Goal: Information Seeking & Learning: Learn about a topic

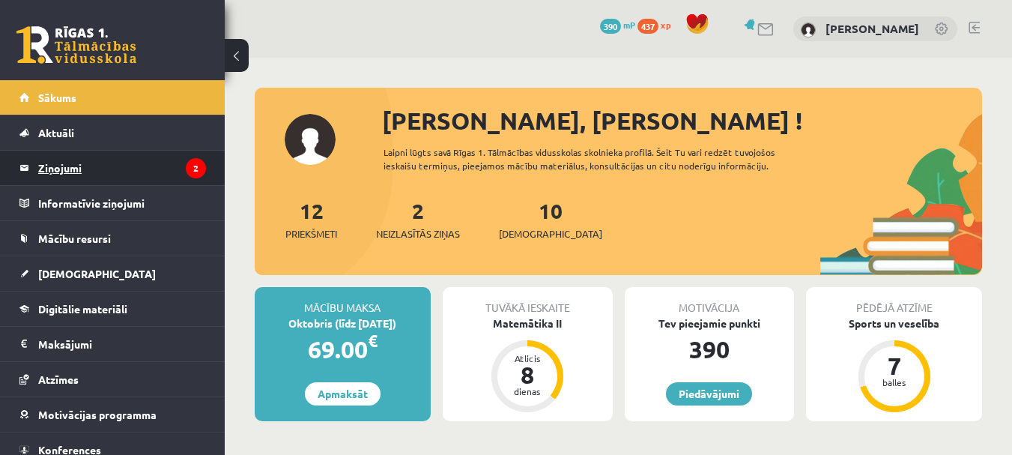
click at [70, 157] on legend "Ziņojumi 2" at bounding box center [122, 168] width 168 height 34
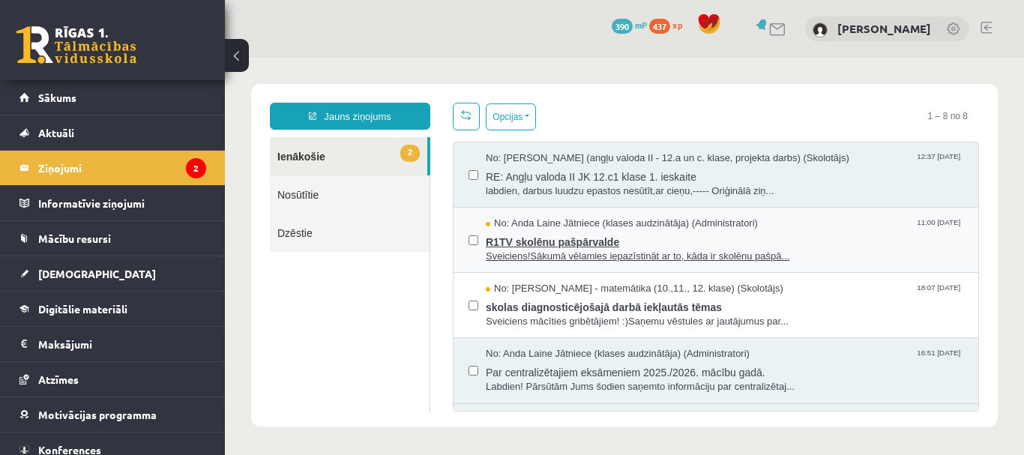
click at [573, 232] on span "R1TV skolēnu pašpārvalde" at bounding box center [724, 240] width 477 height 19
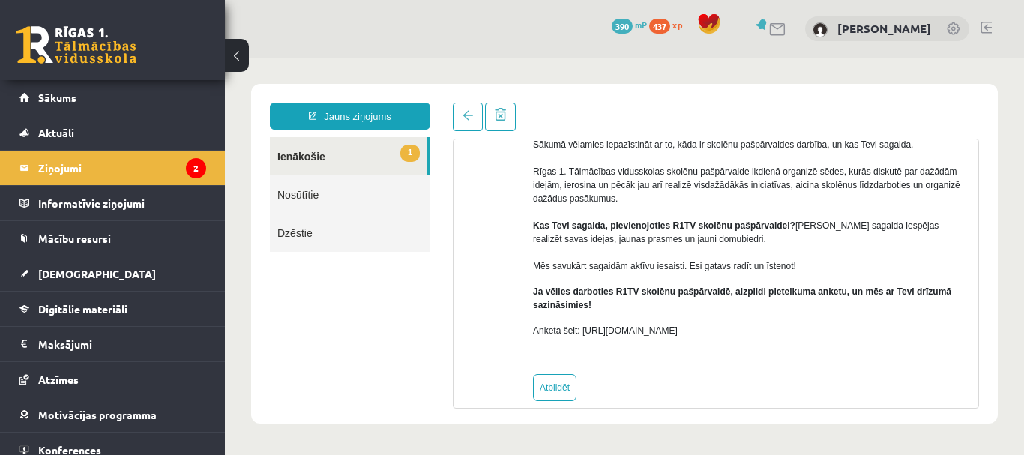
scroll to position [150, 0]
click at [74, 244] on span "Mācību resursi" at bounding box center [74, 238] width 73 height 13
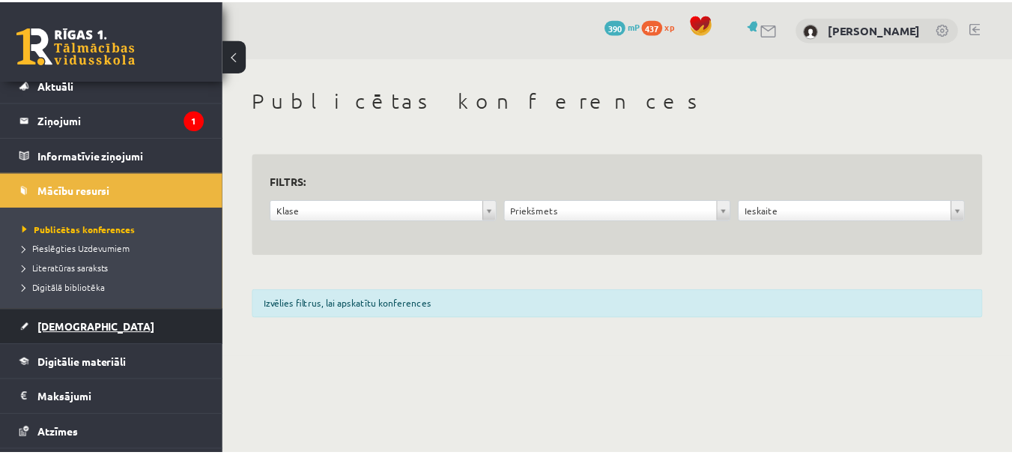
scroll to position [75, 0]
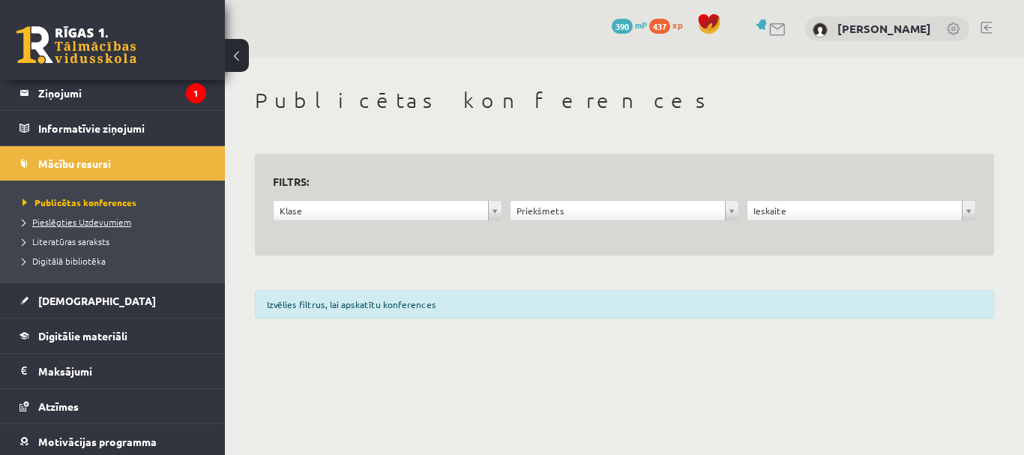
click at [97, 222] on span "Pieslēgties Uzdevumiem" at bounding box center [76, 222] width 109 height 12
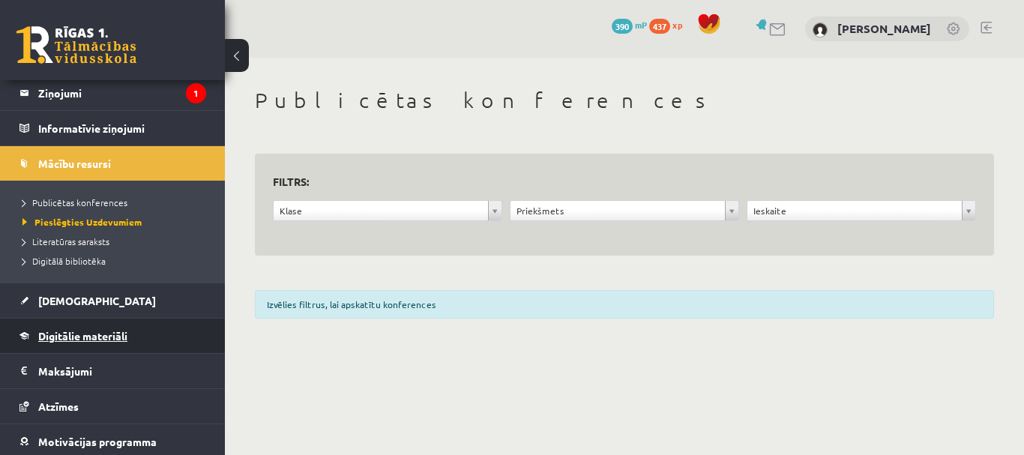
click at [108, 345] on link "Digitālie materiāli" at bounding box center [112, 335] width 187 height 34
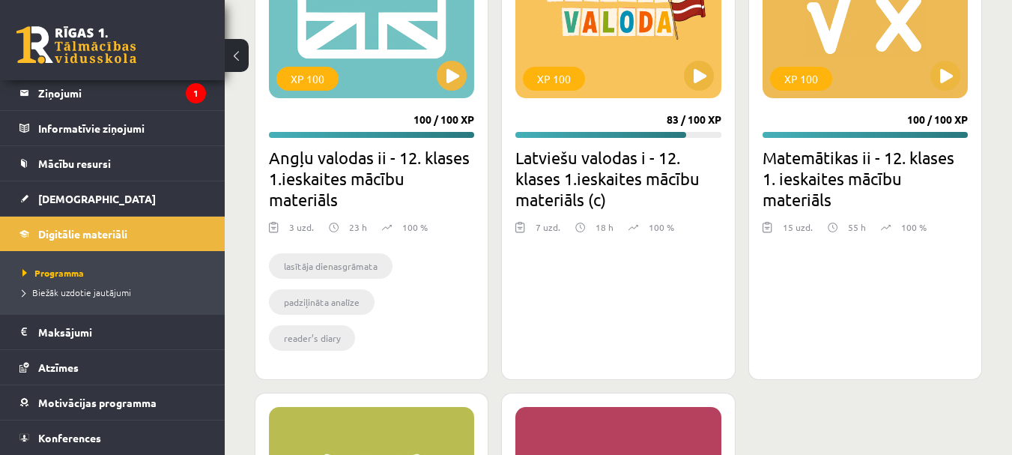
scroll to position [1738, 0]
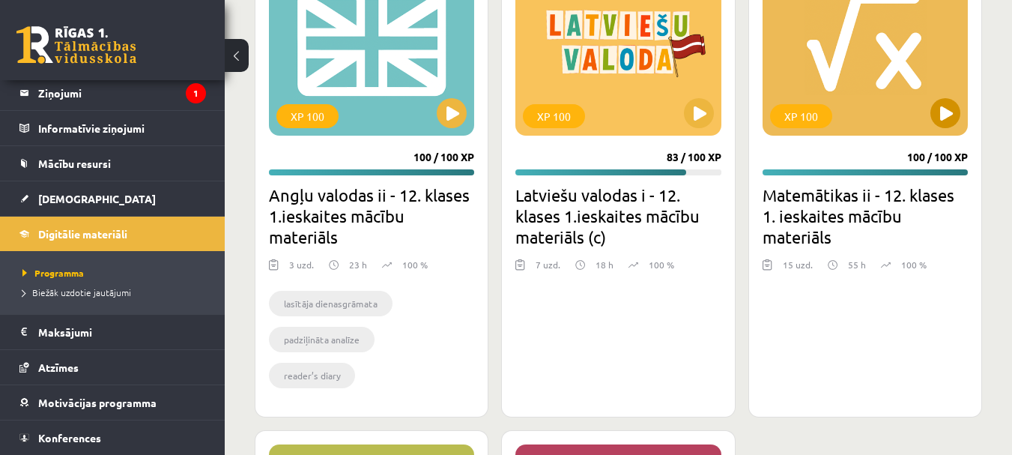
click at [859, 95] on div "XP 100" at bounding box center [865, 41] width 205 height 187
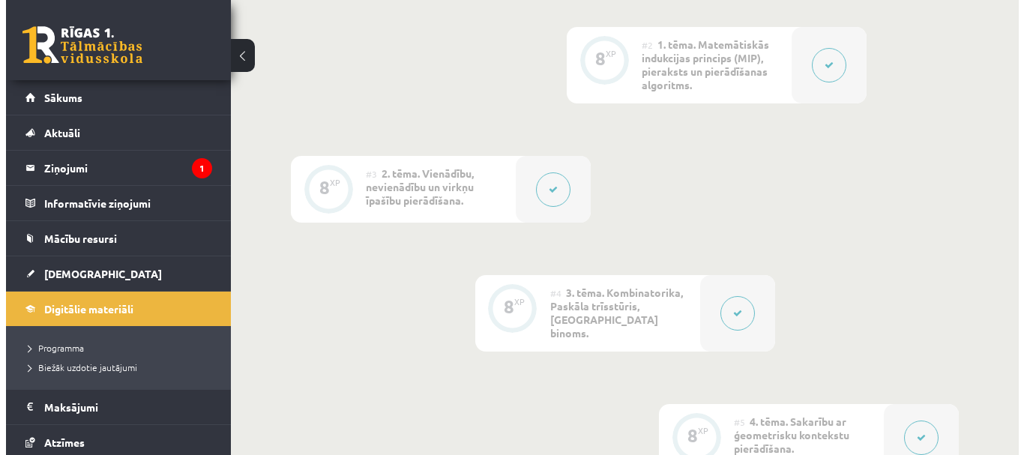
scroll to position [450, 0]
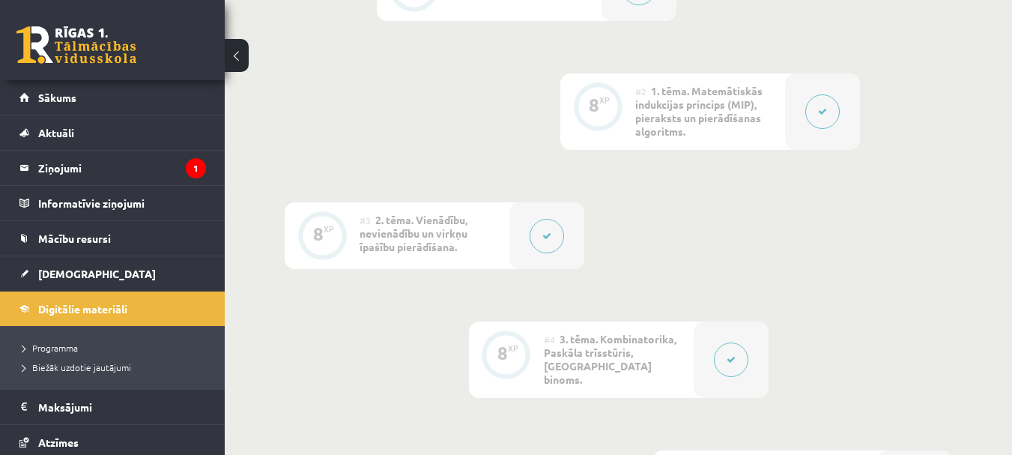
click at [815, 119] on button at bounding box center [823, 111] width 34 height 34
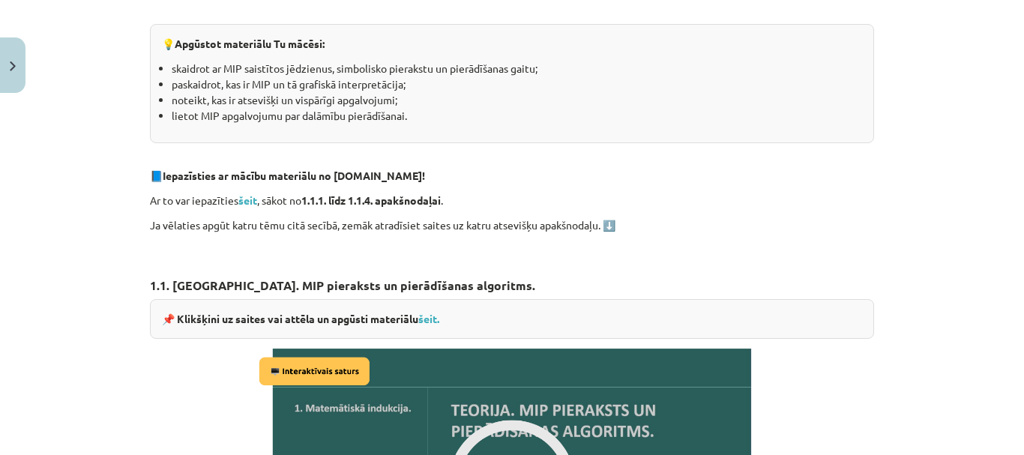
scroll to position [674, 0]
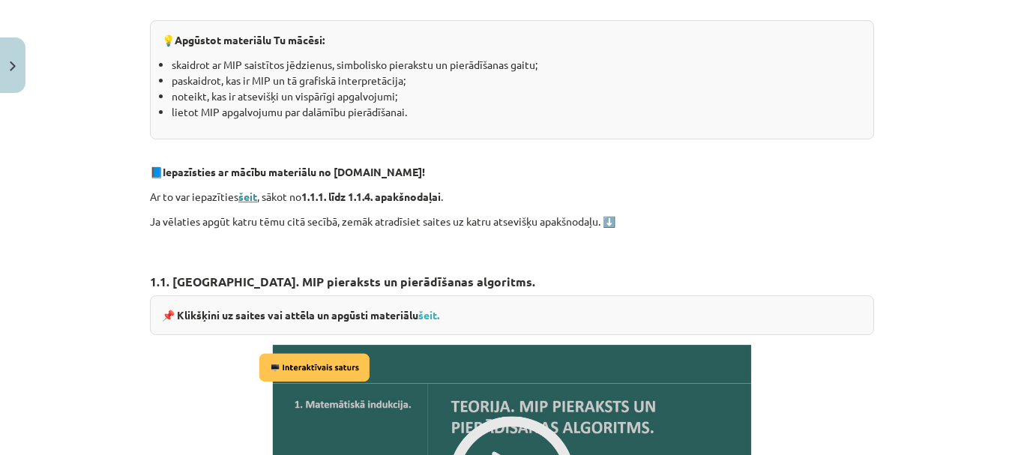
click at [241, 194] on strong "šeit" at bounding box center [247, 196] width 19 height 13
